Goal: Task Accomplishment & Management: Manage account settings

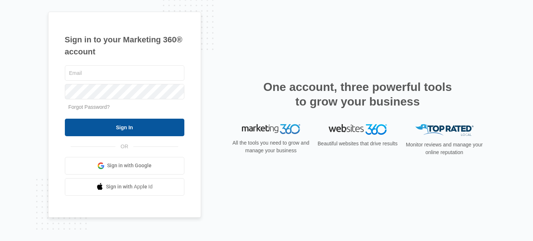
type input "brian.kelly@madwire.com"
click at [148, 129] on input "Sign In" at bounding box center [125, 128] width 120 height 18
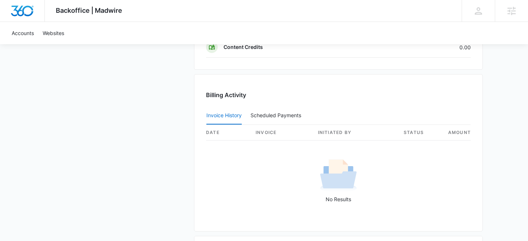
scroll to position [607, 0]
click at [230, 115] on button "Invoice History" at bounding box center [223, 116] width 35 height 18
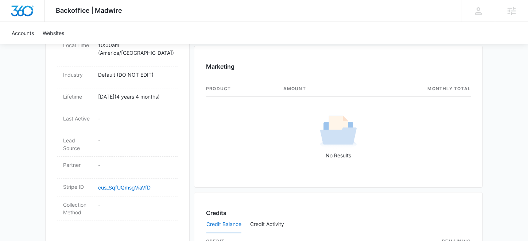
scroll to position [391, 0]
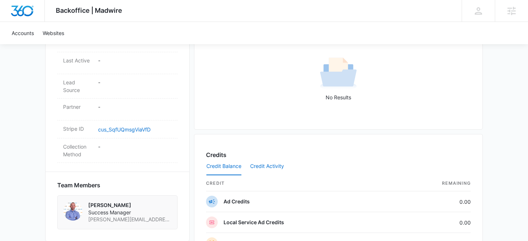
click at [271, 167] on button "Credit Activity" at bounding box center [267, 167] width 34 height 18
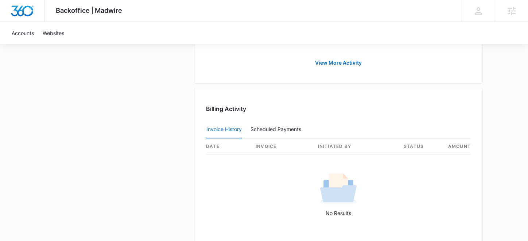
scroll to position [694, 0]
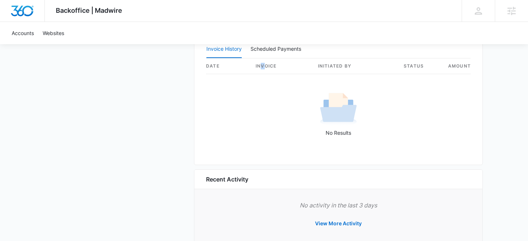
click at [262, 66] on th "invoice" at bounding box center [281, 66] width 62 height 16
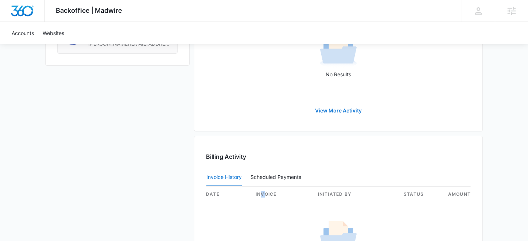
scroll to position [565, 0]
click at [351, 110] on button "View More Activity" at bounding box center [338, 112] width 61 height 18
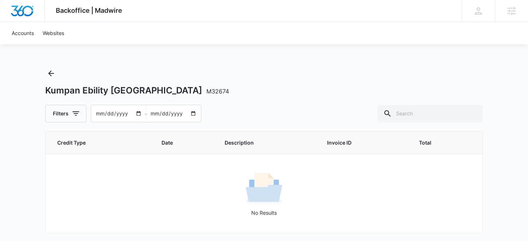
click at [135, 111] on input "2025-06-12" at bounding box center [118, 113] width 54 height 17
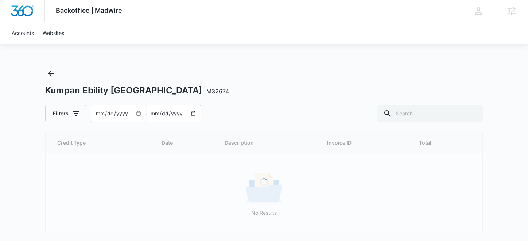
click at [120, 111] on input "2023-11-12" at bounding box center [118, 113] width 54 height 17
type input "2021-11-12"
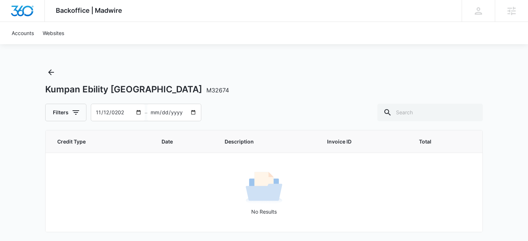
scroll to position [1, 0]
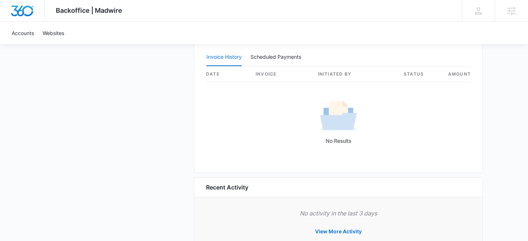
scroll to position [636, 0]
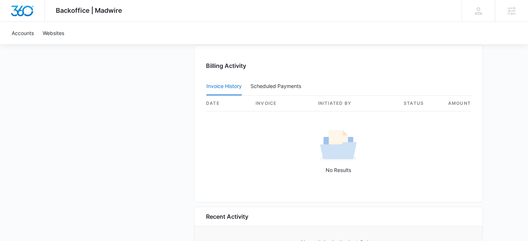
click at [272, 98] on th "invoice" at bounding box center [281, 104] width 62 height 16
click at [273, 102] on th "invoice" at bounding box center [281, 104] width 62 height 16
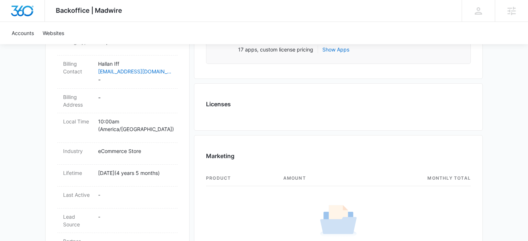
scroll to position [179, 0]
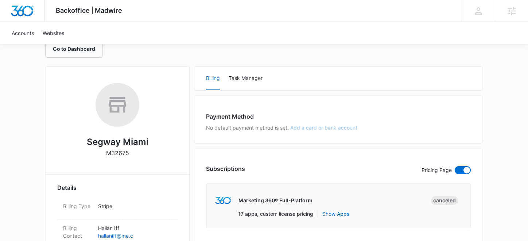
scroll to position [75, 0]
